Goal: Task Accomplishment & Management: Manage account settings

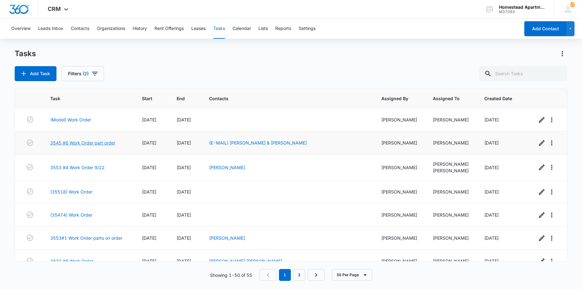
click at [69, 144] on link "3545 #6 Work Order part order" at bounding box center [82, 143] width 65 height 7
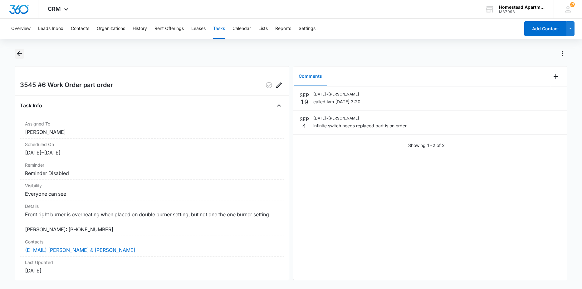
click at [18, 53] on icon "Back" at bounding box center [19, 53] width 5 height 5
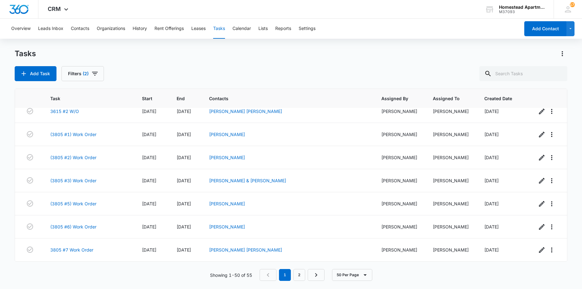
scroll to position [1005, 0]
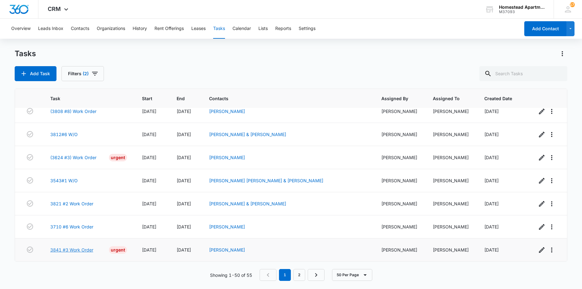
click at [66, 249] on link "3841 #3 Work Order" at bounding box center [71, 250] width 43 height 7
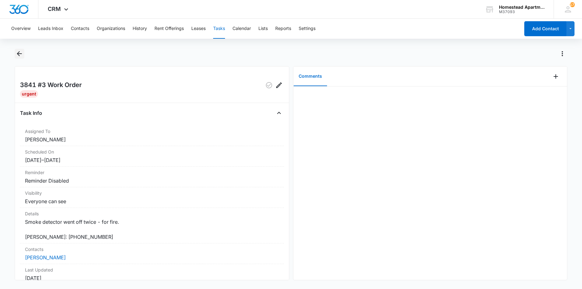
click at [21, 55] on icon "Back" at bounding box center [19, 53] width 7 height 7
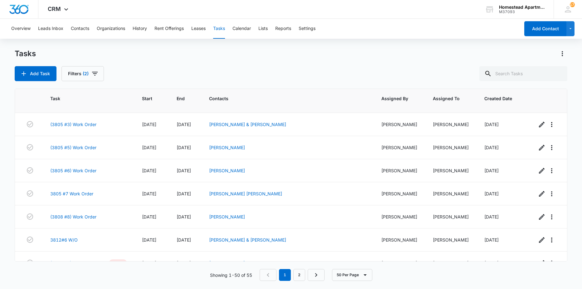
scroll to position [1005, 0]
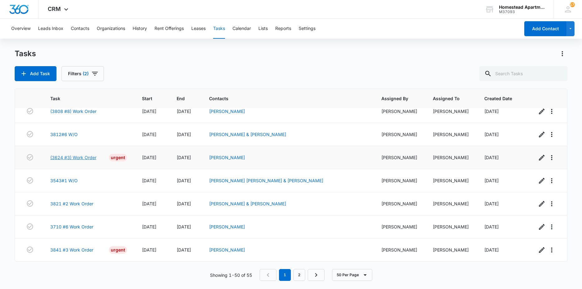
click at [76, 158] on link "(3624 #3) Work Order" at bounding box center [73, 157] width 46 height 7
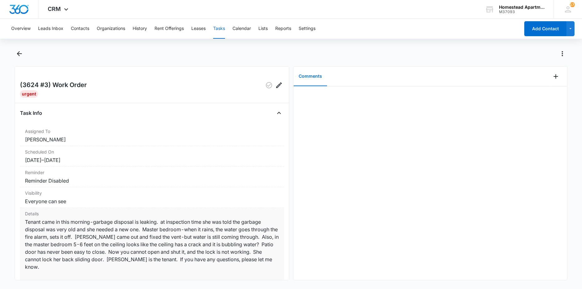
scroll to position [31, 0]
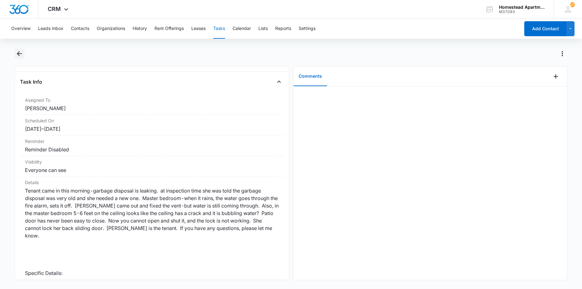
click at [17, 50] on icon "Back" at bounding box center [19, 53] width 7 height 7
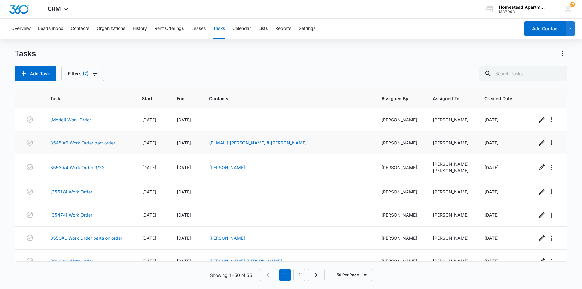
click at [67, 142] on link "3545 #6 Work Order part order" at bounding box center [82, 143] width 65 height 7
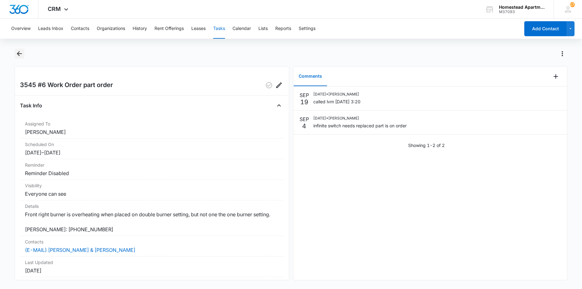
click at [16, 55] on icon "Back" at bounding box center [19, 53] width 7 height 7
